Goal: Information Seeking & Learning: Learn about a topic

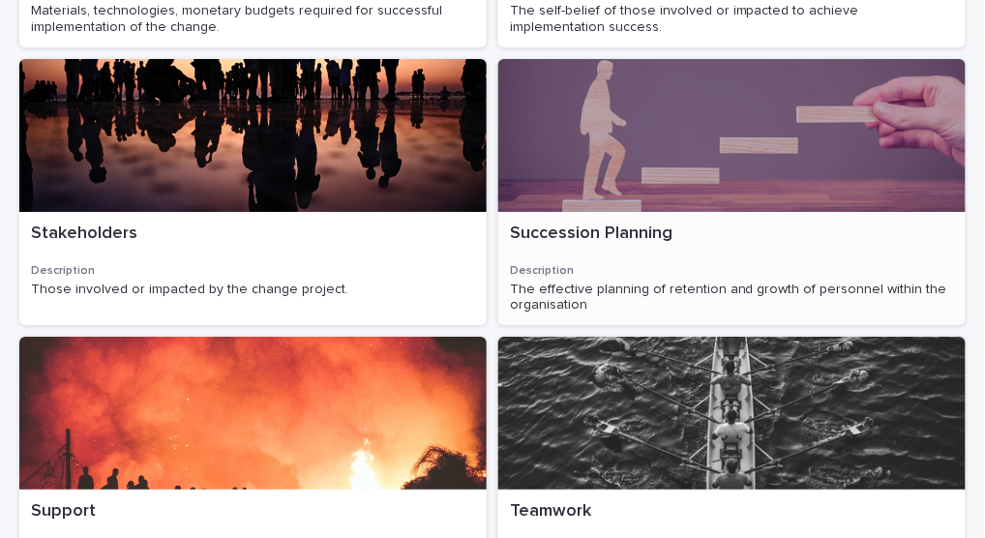
scroll to position [1365, 0]
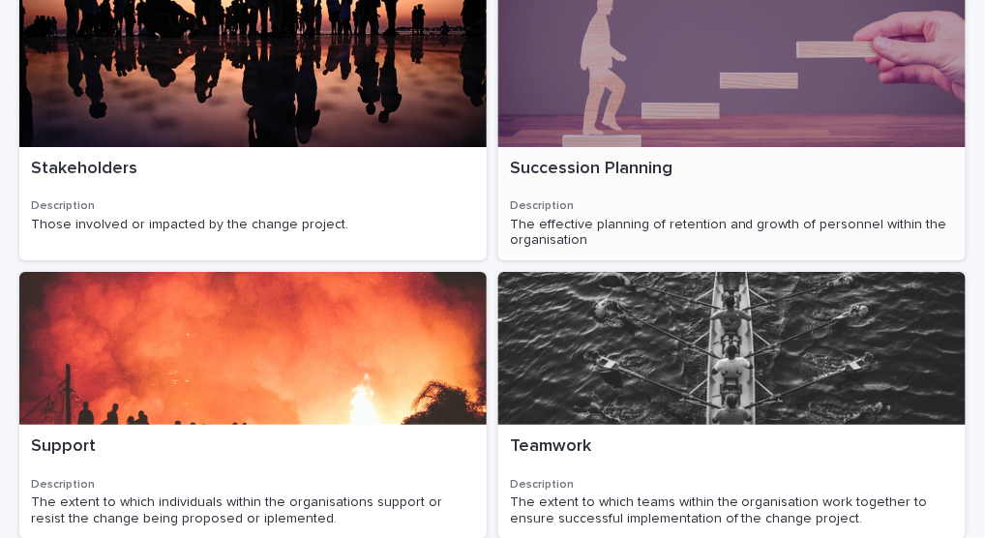
click at [560, 160] on span "Succession Planning" at bounding box center [591, 168] width 163 height 17
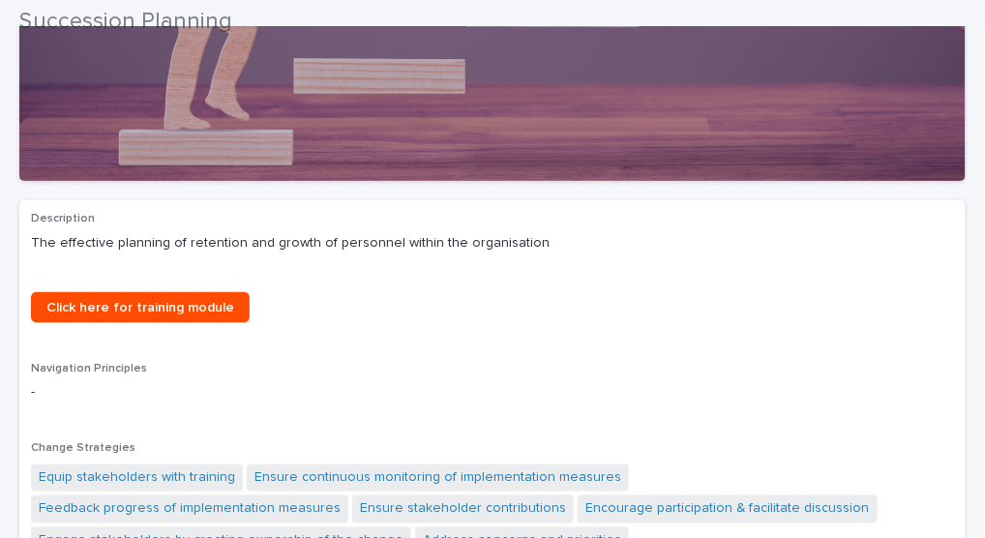
scroll to position [387, 0]
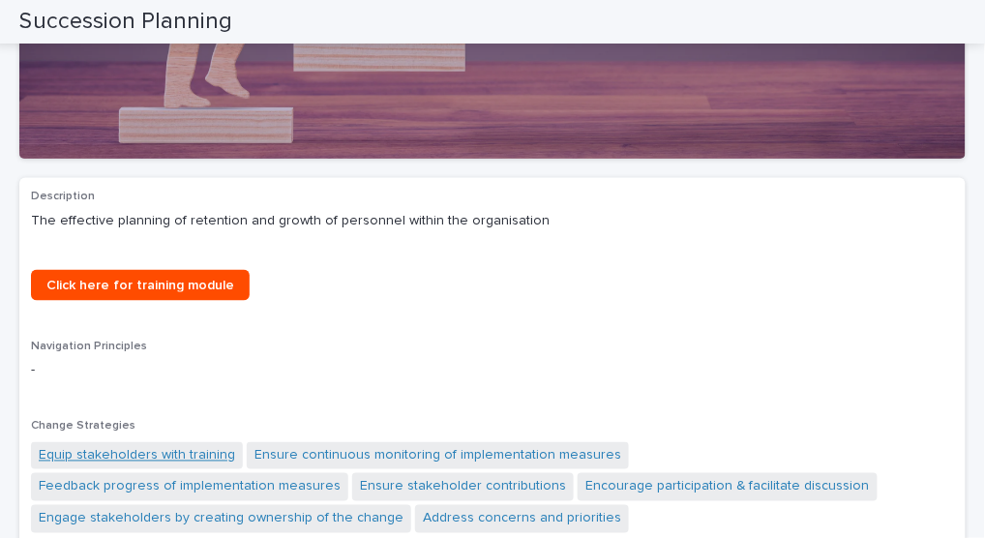
click at [123, 457] on link "Equip stakeholders with training" at bounding box center [137, 456] width 196 height 20
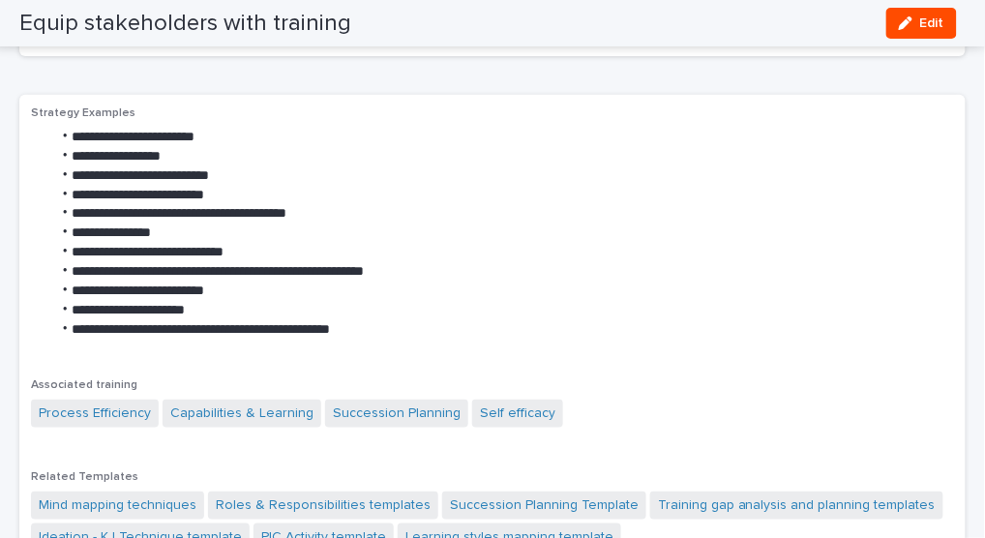
scroll to position [257, 0]
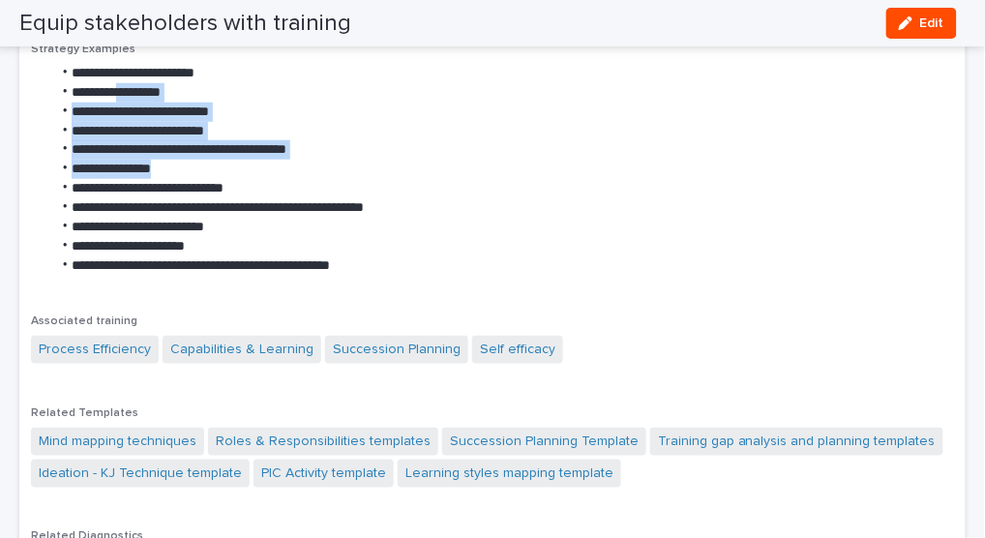
drag, startPoint x: 136, startPoint y: 89, endPoint x: 382, endPoint y: 162, distance: 256.2
click at [382, 162] on ul "**********" at bounding box center [492, 170] width 923 height 212
